Goal: Task Accomplishment & Management: Use online tool/utility

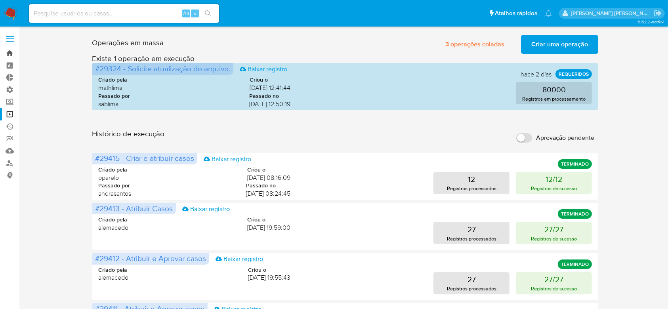
click at [12, 55] on link "Bandeja" at bounding box center [47, 53] width 94 height 12
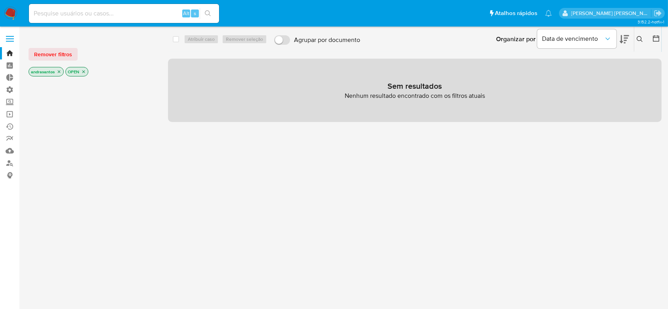
click at [60, 73] on icon "close-filter" at bounding box center [59, 71] width 5 height 5
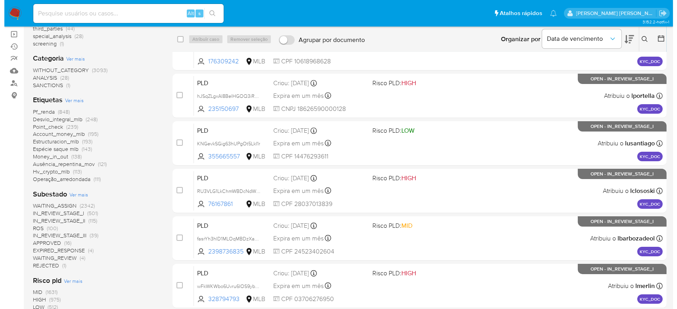
scroll to position [105, 0]
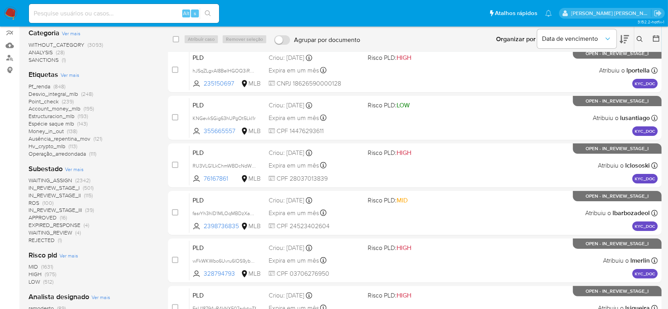
click at [75, 170] on span "Ver mais" at bounding box center [74, 169] width 19 height 7
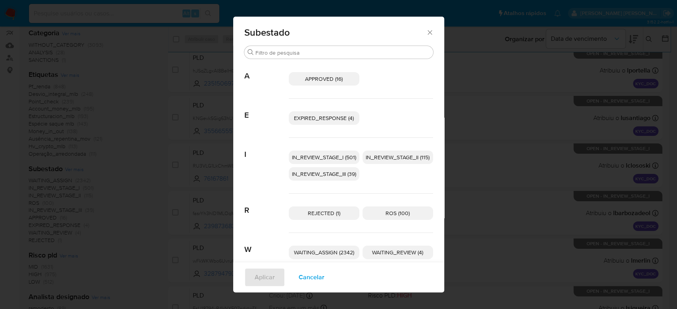
click at [311, 159] on span "IN_REVIEW_STAGE_I (501)" at bounding box center [324, 157] width 64 height 8
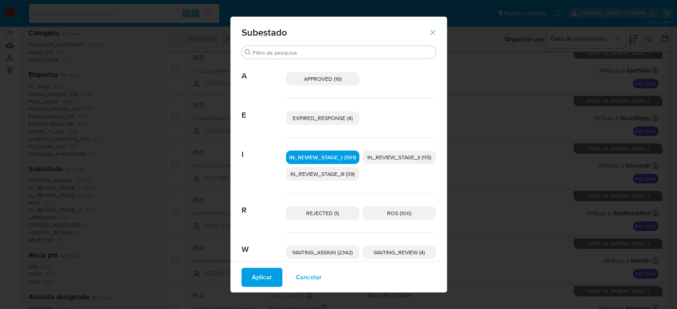
click at [386, 156] on span "IN_REVIEW_STAGE_II (115)" at bounding box center [399, 157] width 64 height 8
click at [264, 281] on span "Aplicar" at bounding box center [262, 277] width 20 height 17
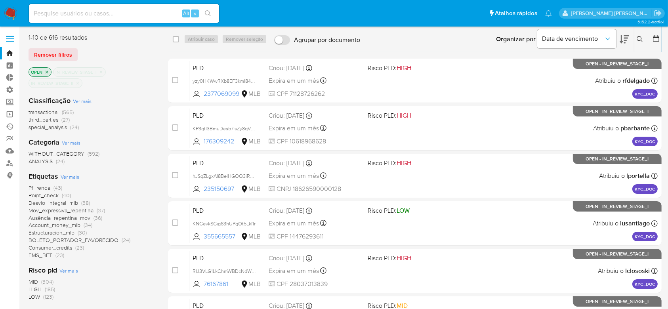
click at [655, 38] on icon at bounding box center [656, 38] width 8 height 8
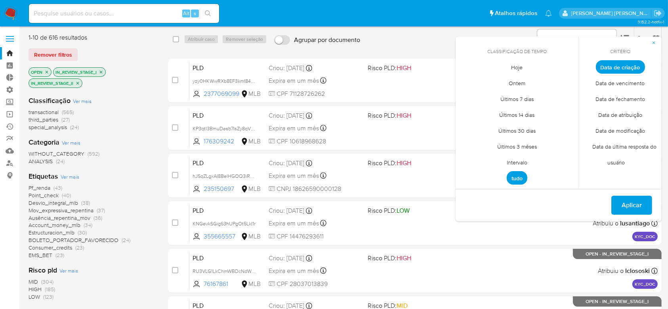
click at [517, 161] on span "Intervalo" at bounding box center [517, 163] width 37 height 16
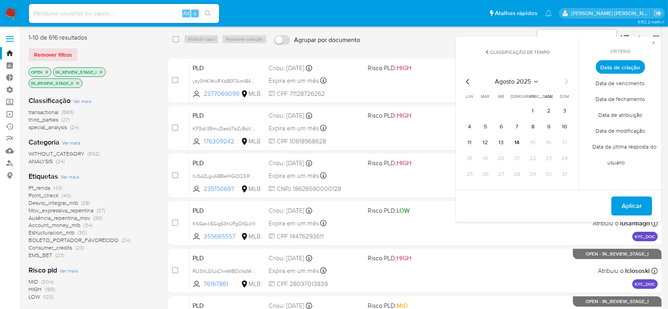
click at [468, 82] on icon "Mes anterior" at bounding box center [468, 82] width 10 height 10
click at [485, 109] on button "1" at bounding box center [485, 111] width 13 height 13
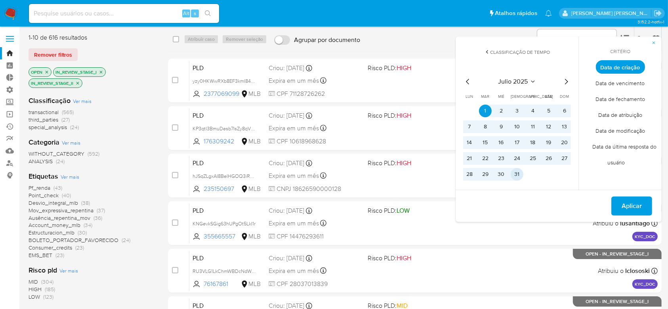
click at [518, 176] on button "31" at bounding box center [517, 174] width 13 height 13
click at [515, 177] on button "31" at bounding box center [517, 174] width 13 height 13
click at [486, 109] on button "1" at bounding box center [485, 111] width 13 height 13
click at [567, 83] on icon "Mes siguiente" at bounding box center [566, 82] width 3 height 6
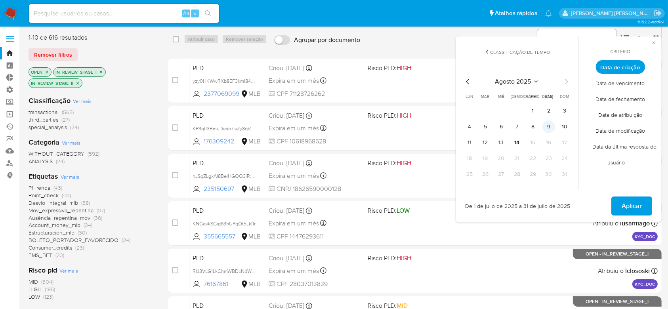
click at [550, 128] on button "9" at bounding box center [549, 126] width 13 height 13
click at [624, 205] on span "Aplicar" at bounding box center [632, 205] width 20 height 17
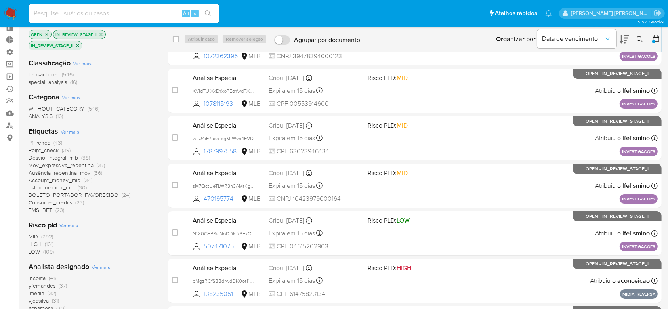
scroll to position [53, 0]
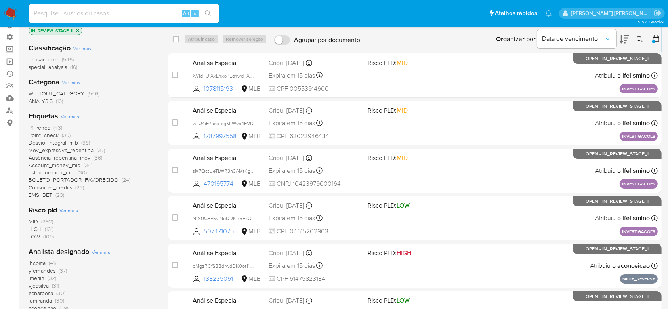
click at [100, 252] on span "Ver mais" at bounding box center [101, 252] width 19 height 7
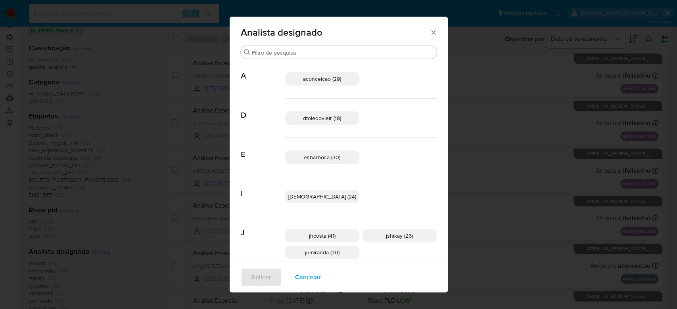
click at [429, 34] on icon "Fechar" at bounding box center [433, 33] width 8 height 8
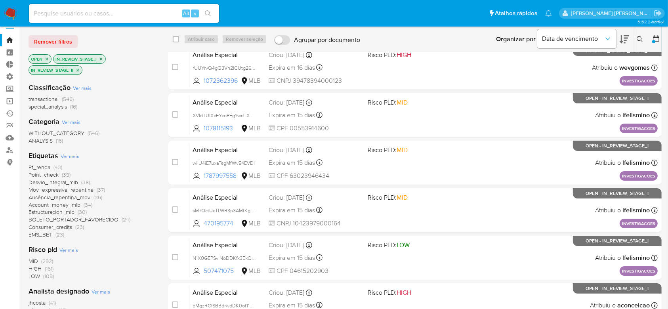
scroll to position [0, 0]
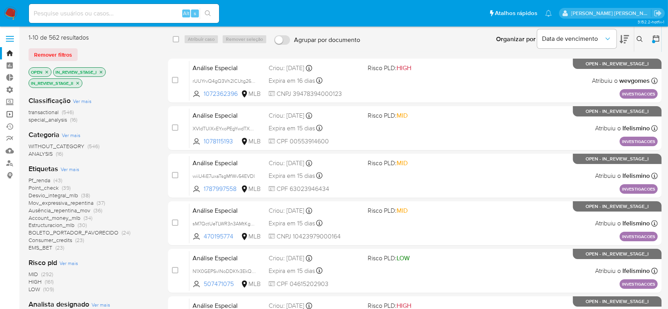
click at [13, 114] on link "Operações em massa" at bounding box center [47, 114] width 94 height 12
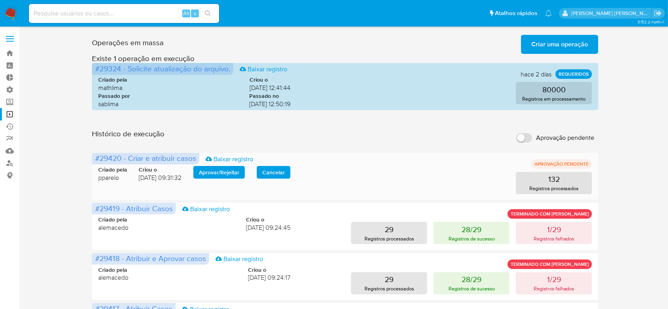
click at [228, 170] on span "Aprovar / Rejeitar" at bounding box center [219, 172] width 40 height 11
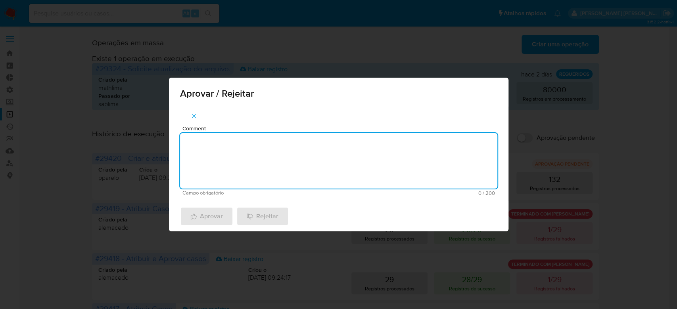
click at [255, 144] on textarea "Comment" at bounding box center [338, 160] width 317 height 55
type textarea "Para tratamento."
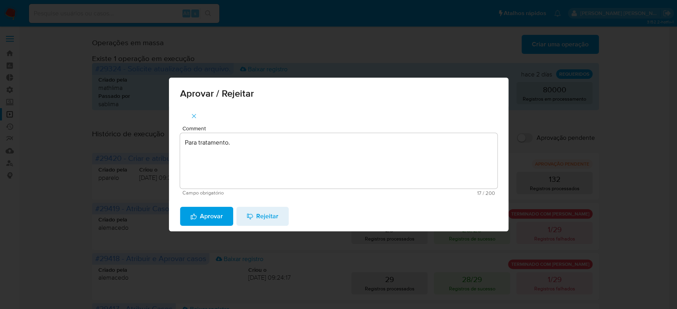
click at [219, 214] on span "Aprovar" at bounding box center [206, 216] width 33 height 17
